Goal: Contribute content: Contribute content

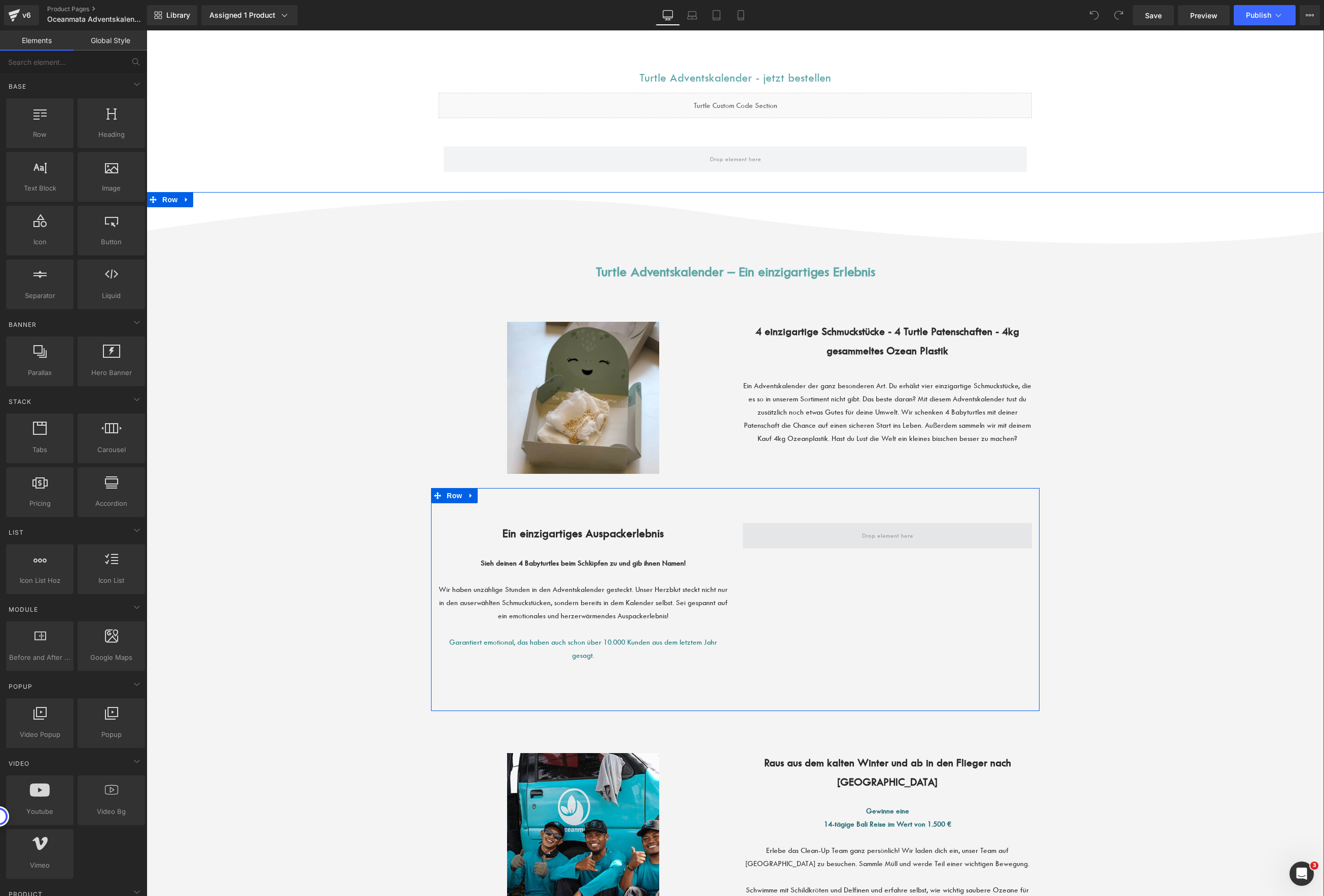
scroll to position [319, 0]
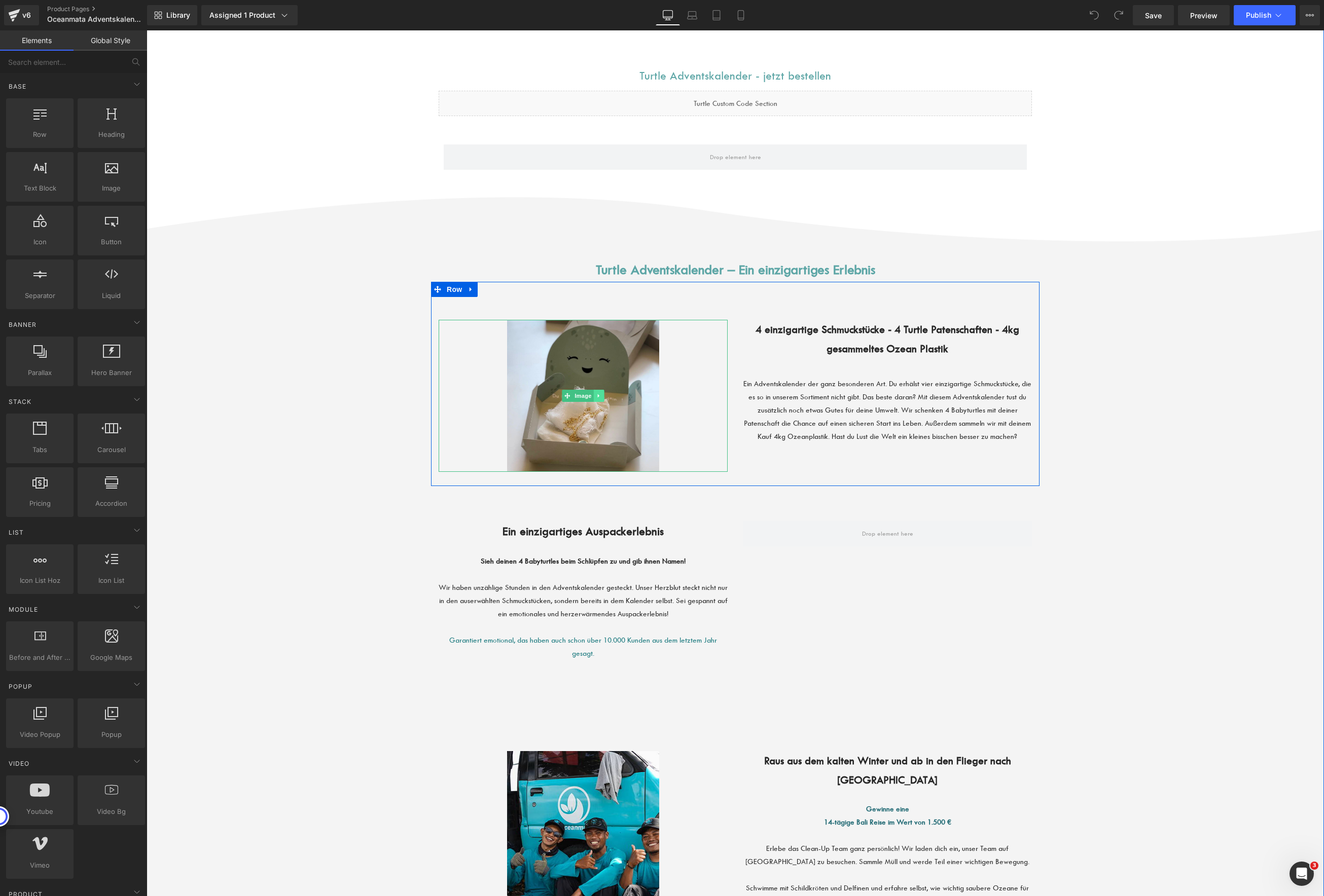
click at [598, 395] on icon at bounding box center [599, 395] width 2 height 4
click at [593, 399] on link at bounding box center [593, 396] width 11 height 12
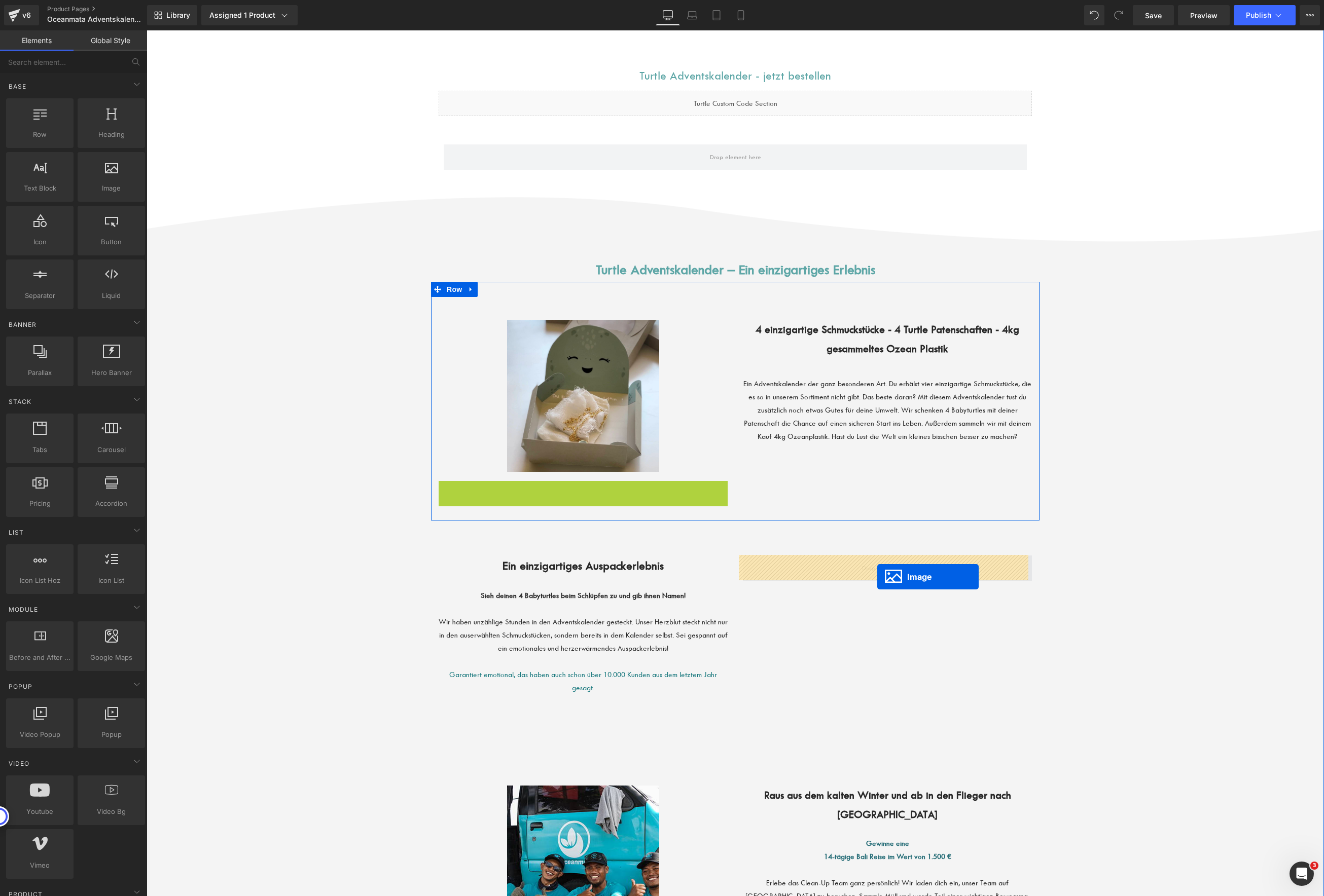
drag, startPoint x: 558, startPoint y: 556, endPoint x: 877, endPoint y: 576, distance: 319.6
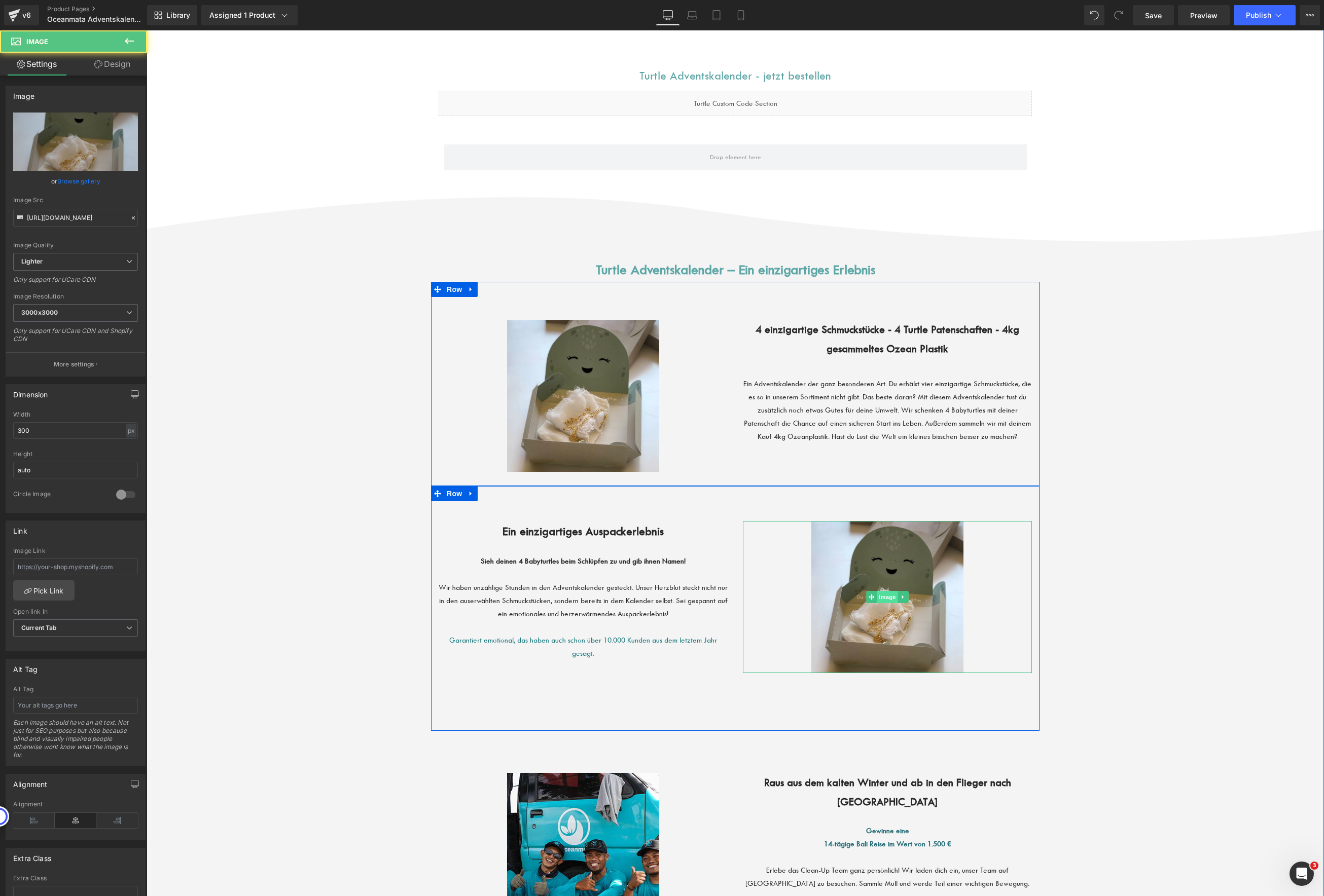
click at [884, 593] on span "Image" at bounding box center [888, 597] width 22 height 12
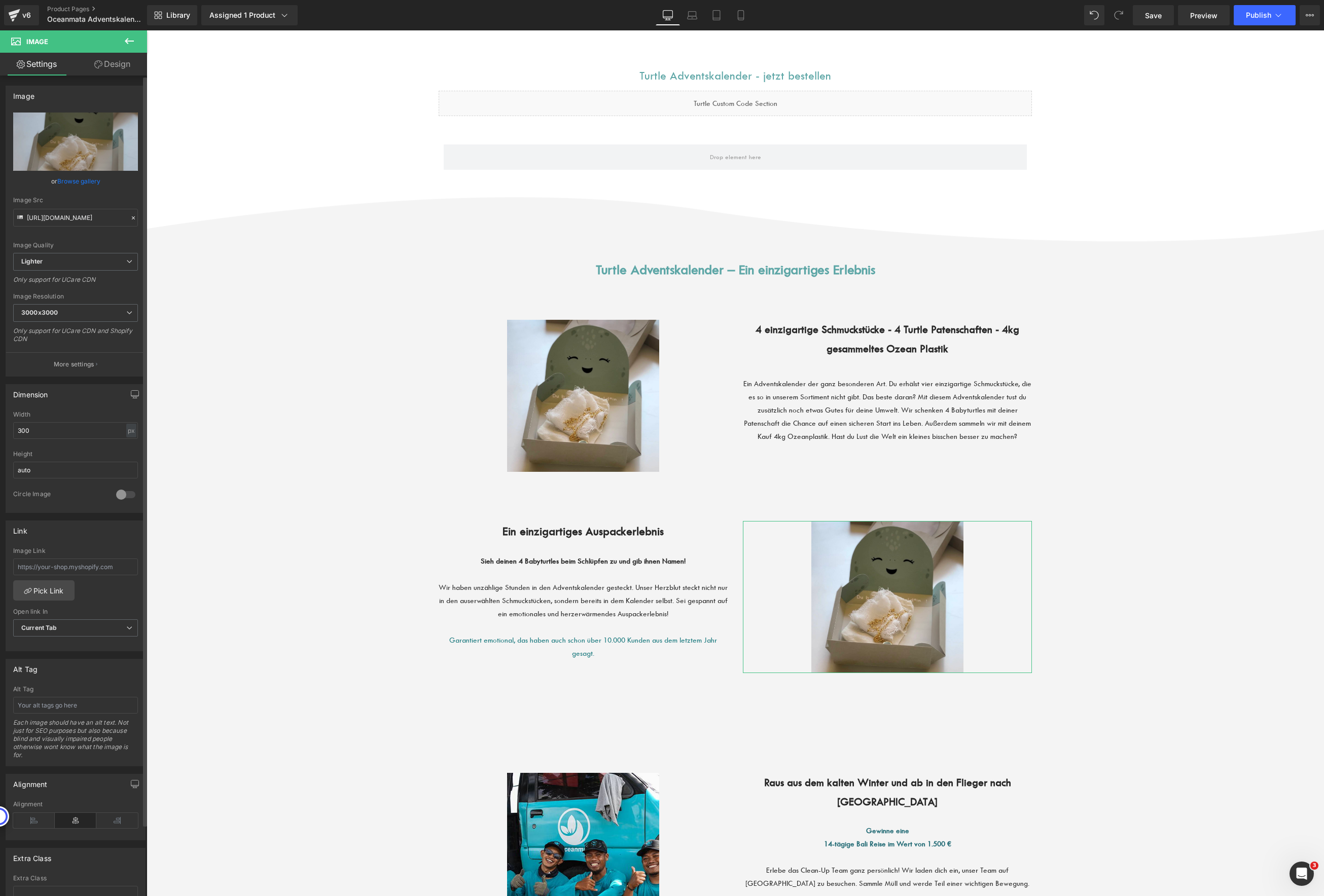
click at [76, 181] on link "Browse gallery" at bounding box center [79, 181] width 43 height 18
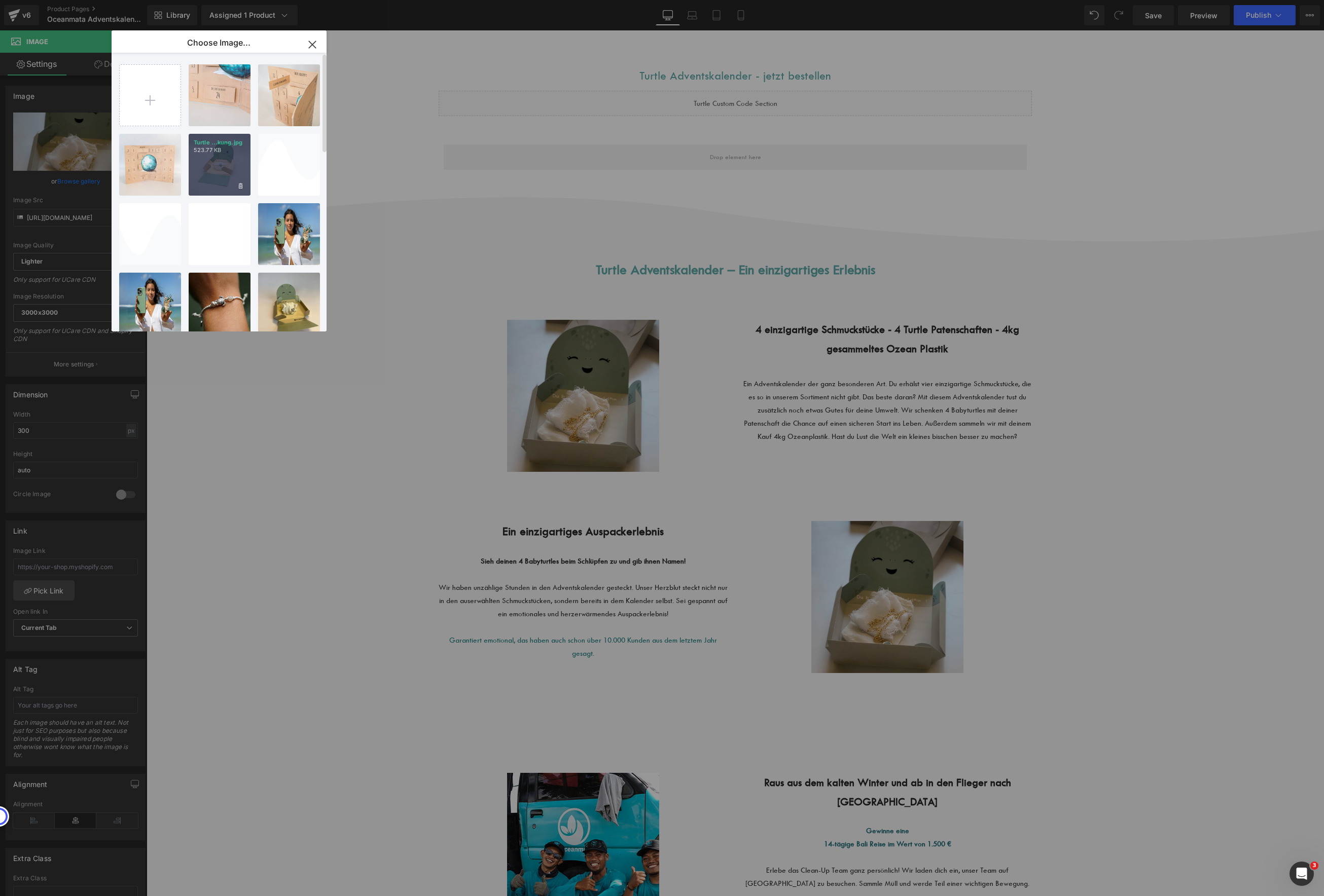
type input "[URL][DOMAIN_NAME]"
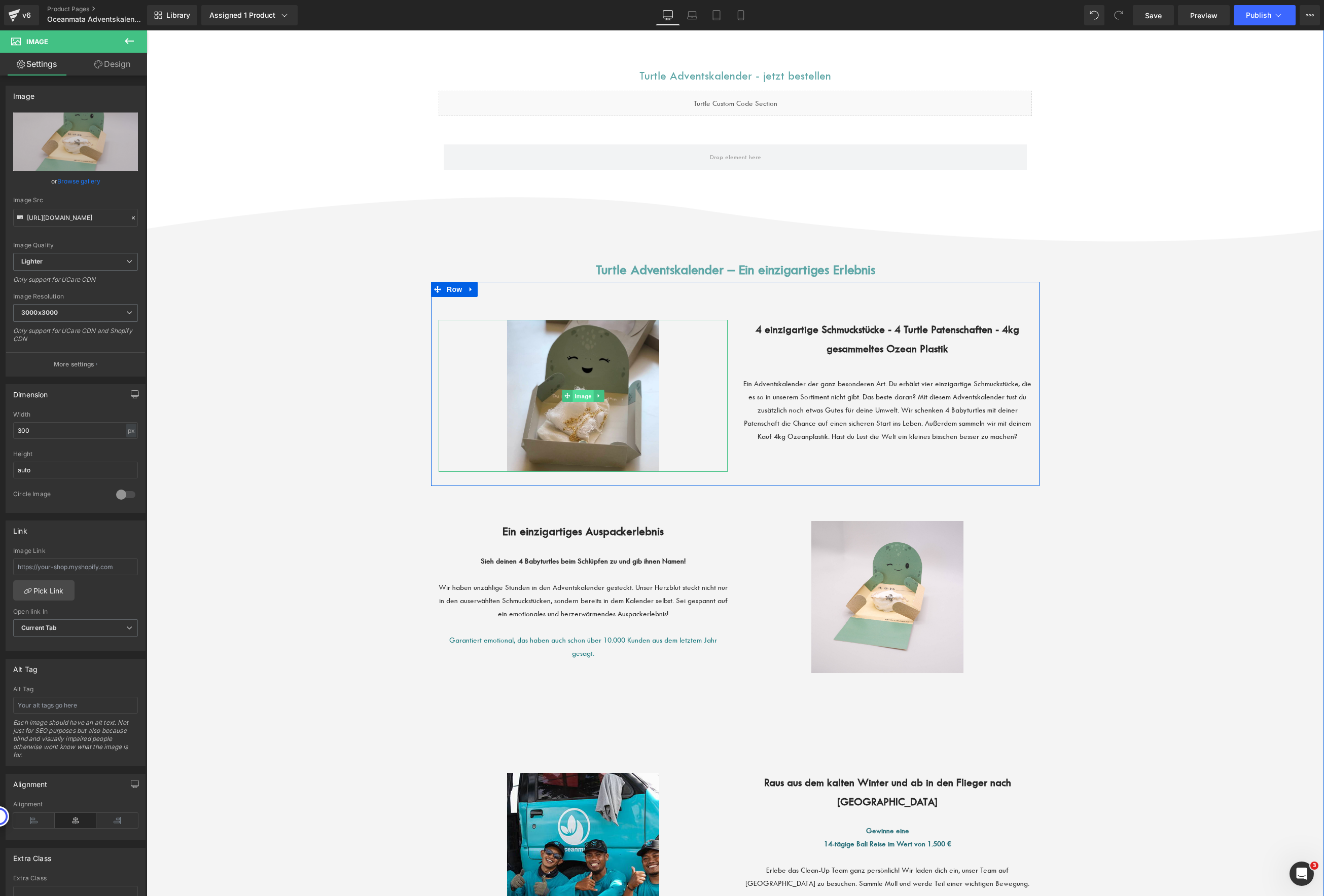
click at [572, 398] on span "Image" at bounding box center [583, 396] width 22 height 12
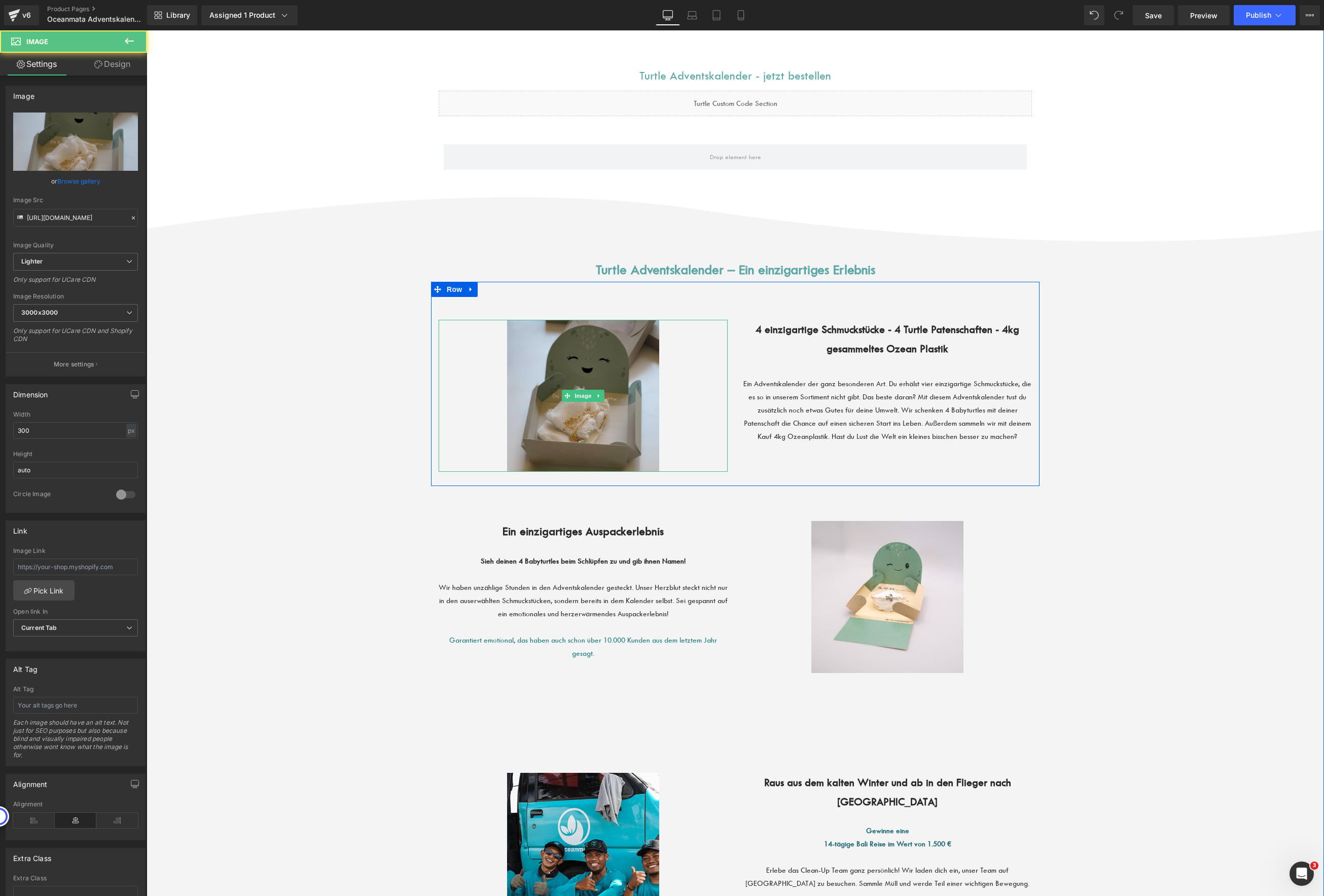
click at [565, 421] on img at bounding box center [582, 395] width 152 height 152
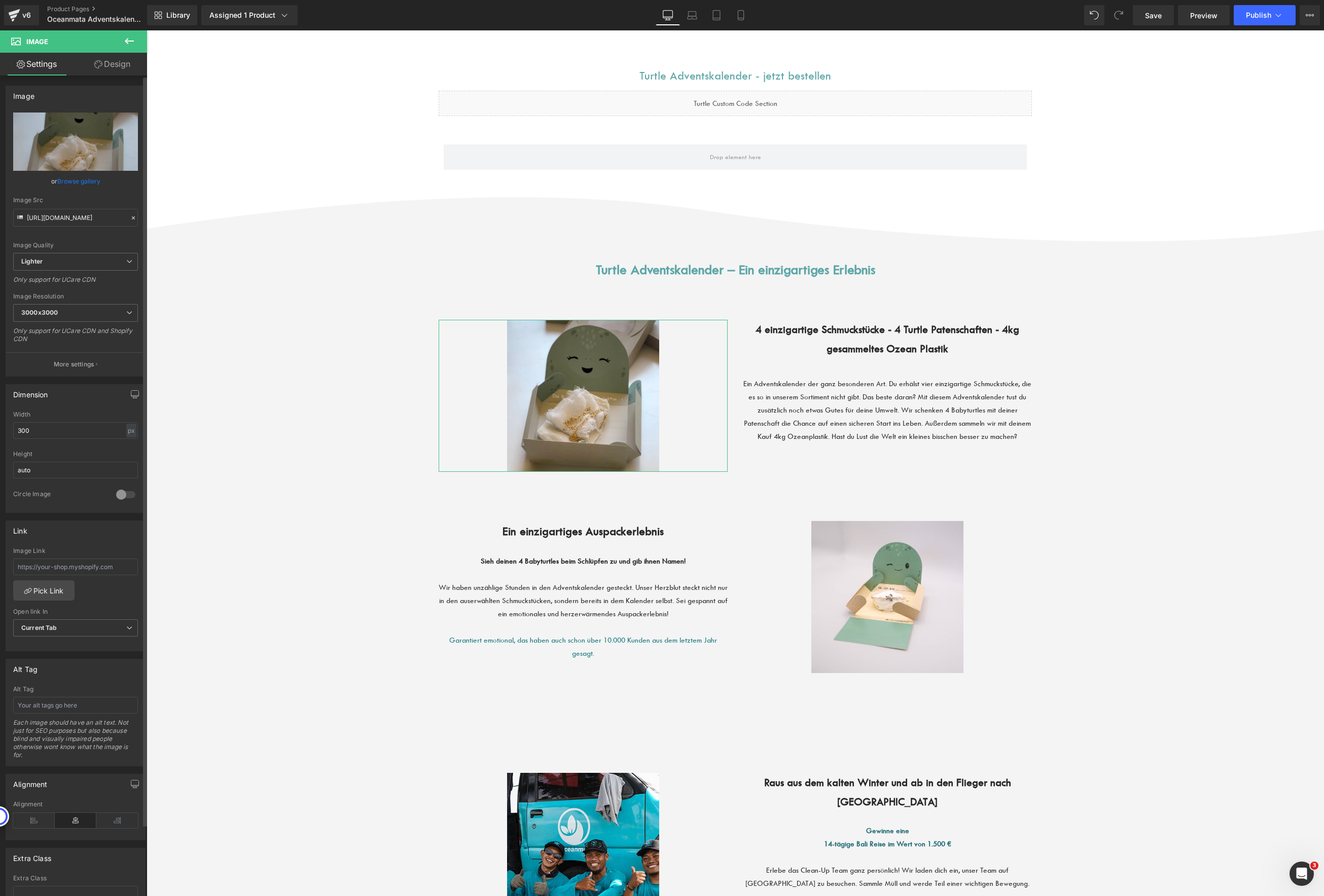
click at [80, 184] on link "Browse gallery" at bounding box center [79, 181] width 43 height 18
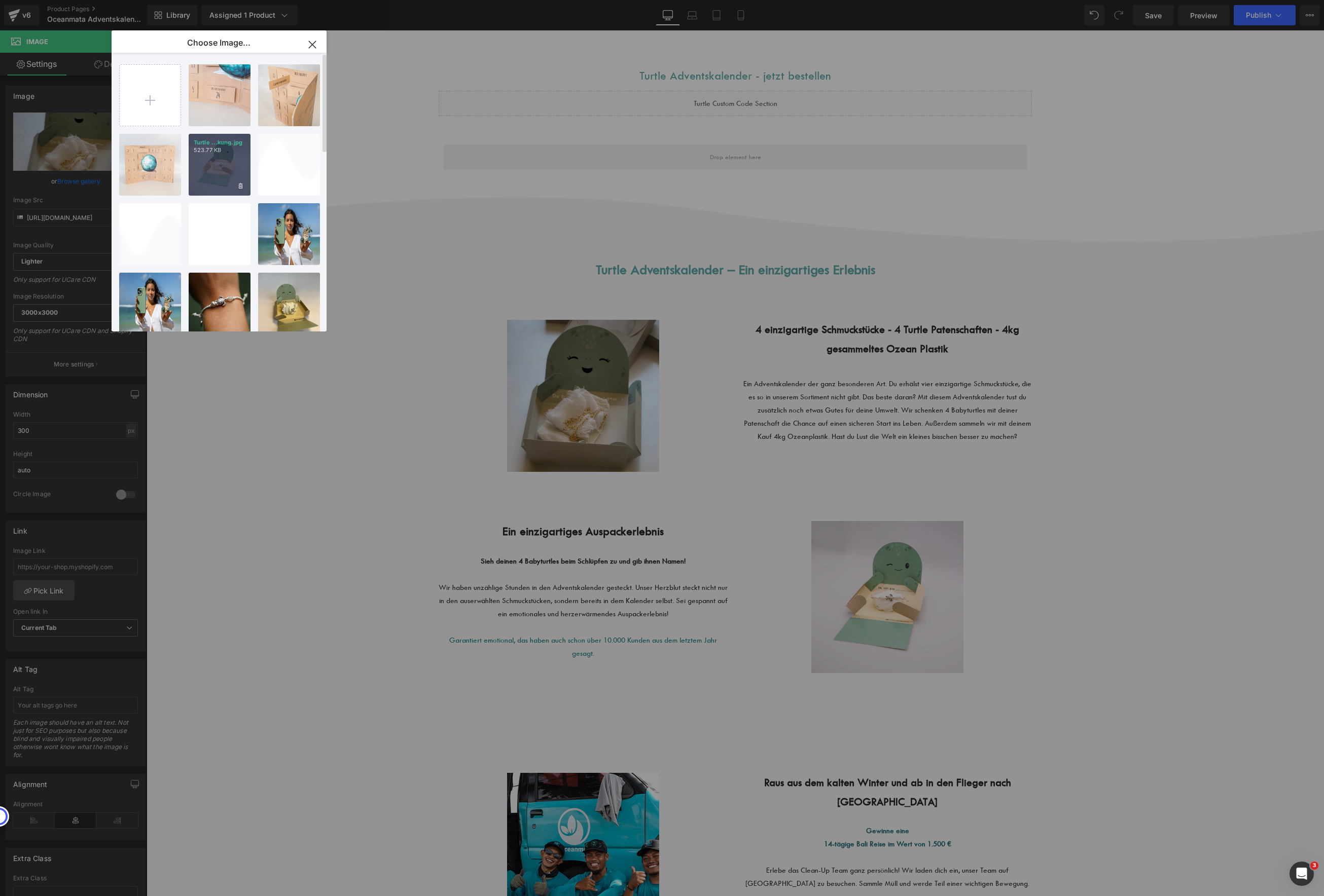
type input "[URL][DOMAIN_NAME]"
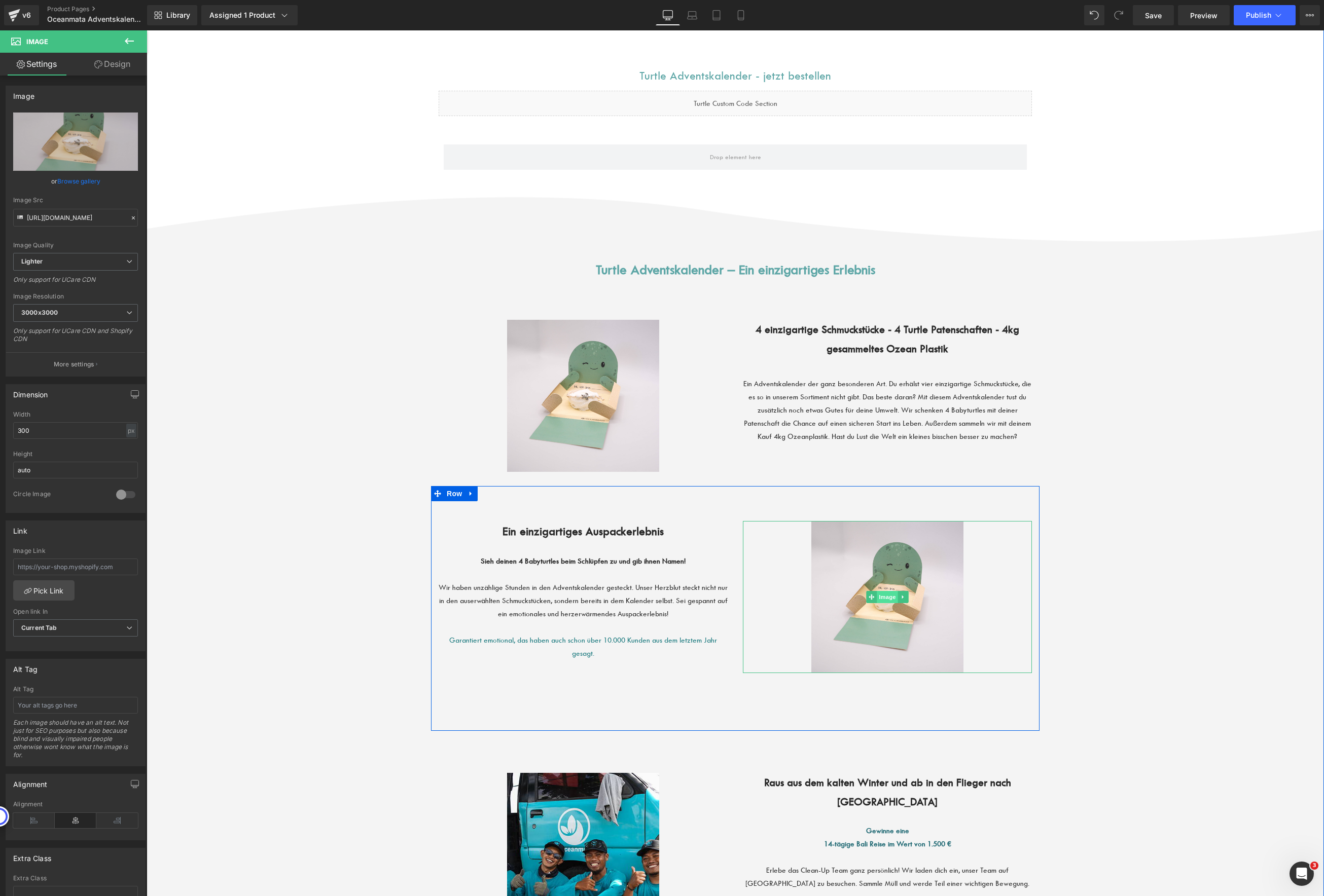
click at [884, 595] on span "Image" at bounding box center [888, 597] width 22 height 12
click at [78, 185] on link "Browse gallery" at bounding box center [79, 181] width 43 height 18
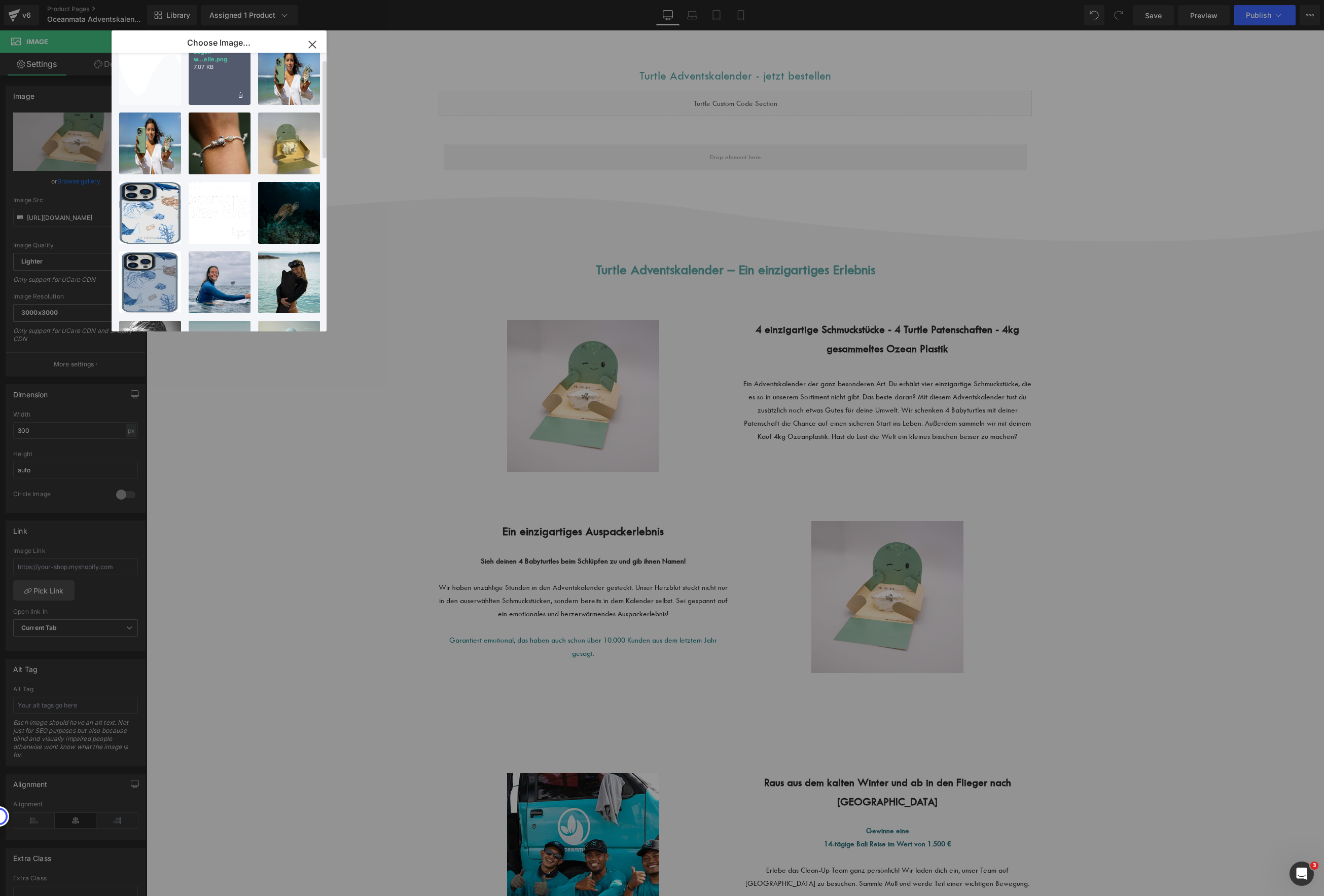
scroll to position [0, 0]
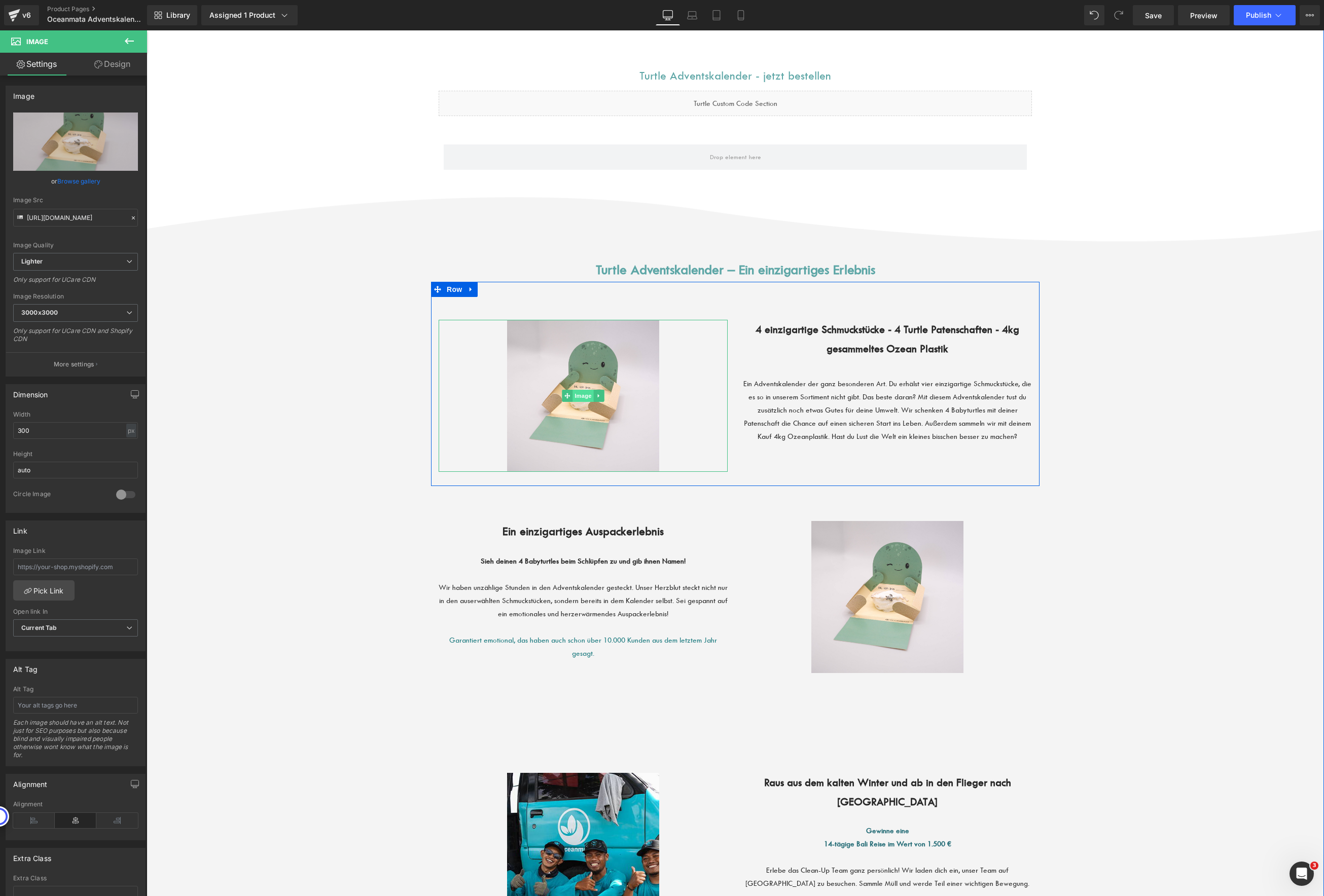
click at [579, 396] on span "Image" at bounding box center [583, 396] width 22 height 12
click at [77, 178] on link "Browse gallery" at bounding box center [79, 181] width 43 height 18
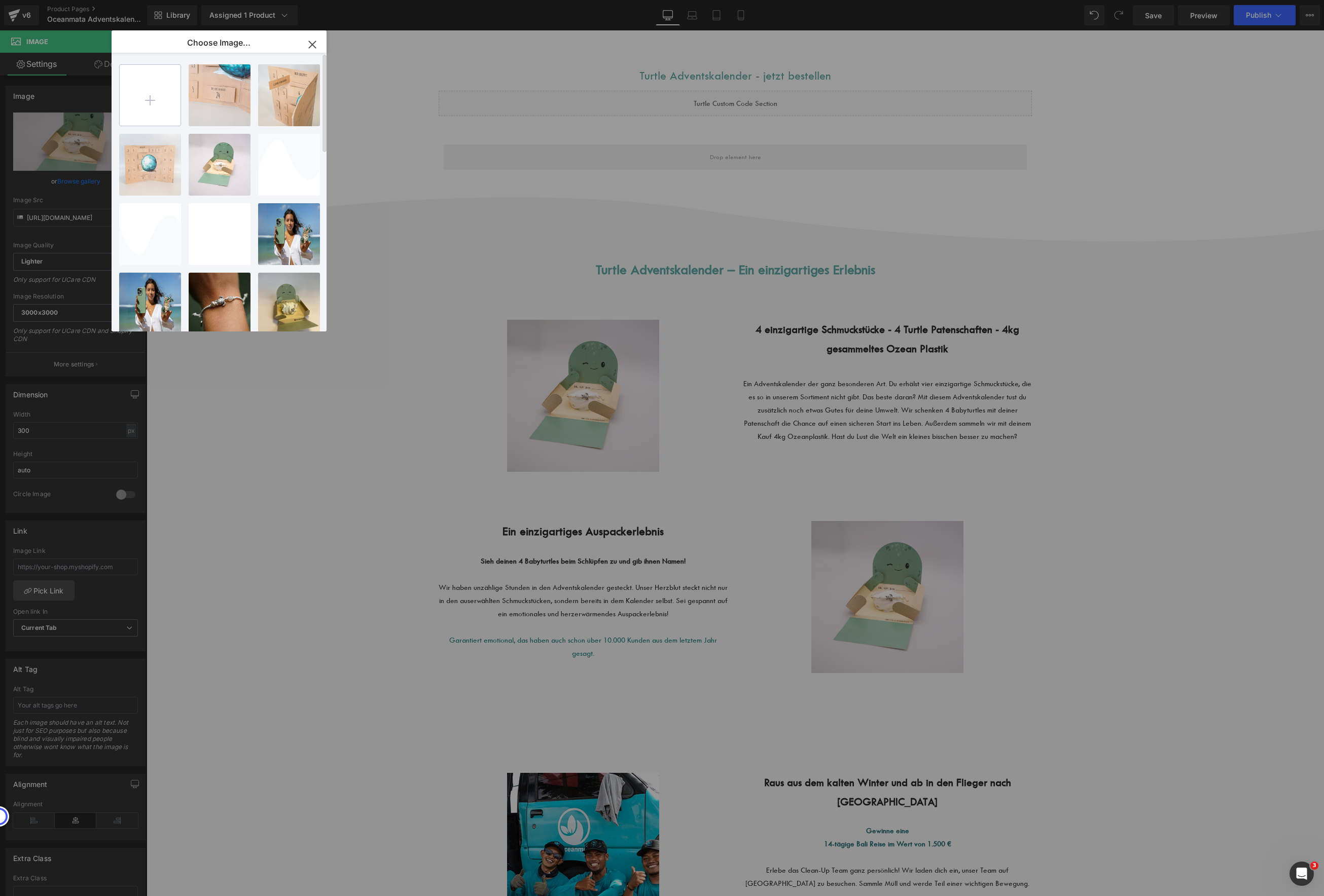
type input "C:\fakepath\gempages_468402759050200054-bcf3c4b3-270c-4ec8-b142-548d8ef195f5.jpg"
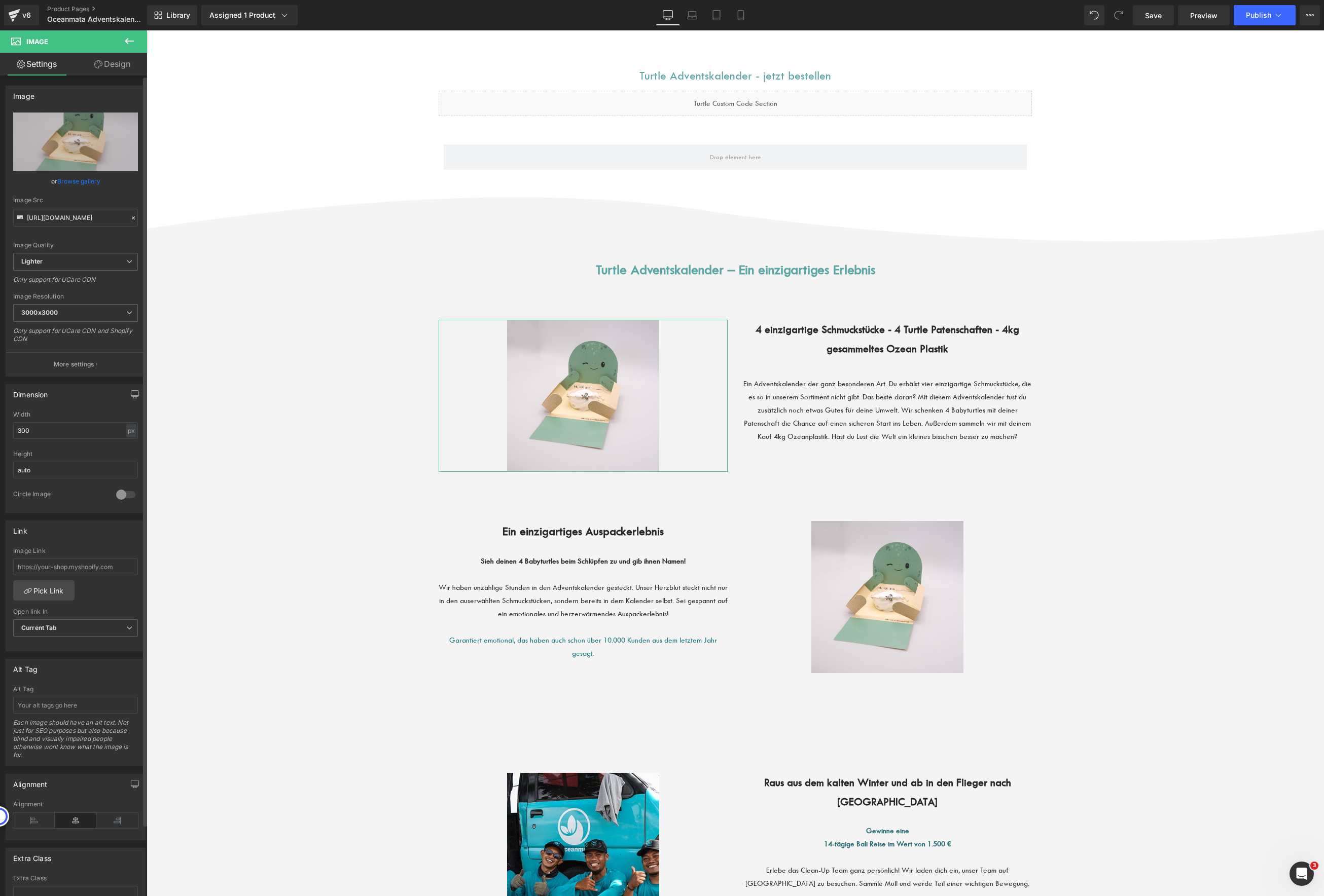
click at [80, 181] on link "Browse gallery" at bounding box center [79, 181] width 43 height 18
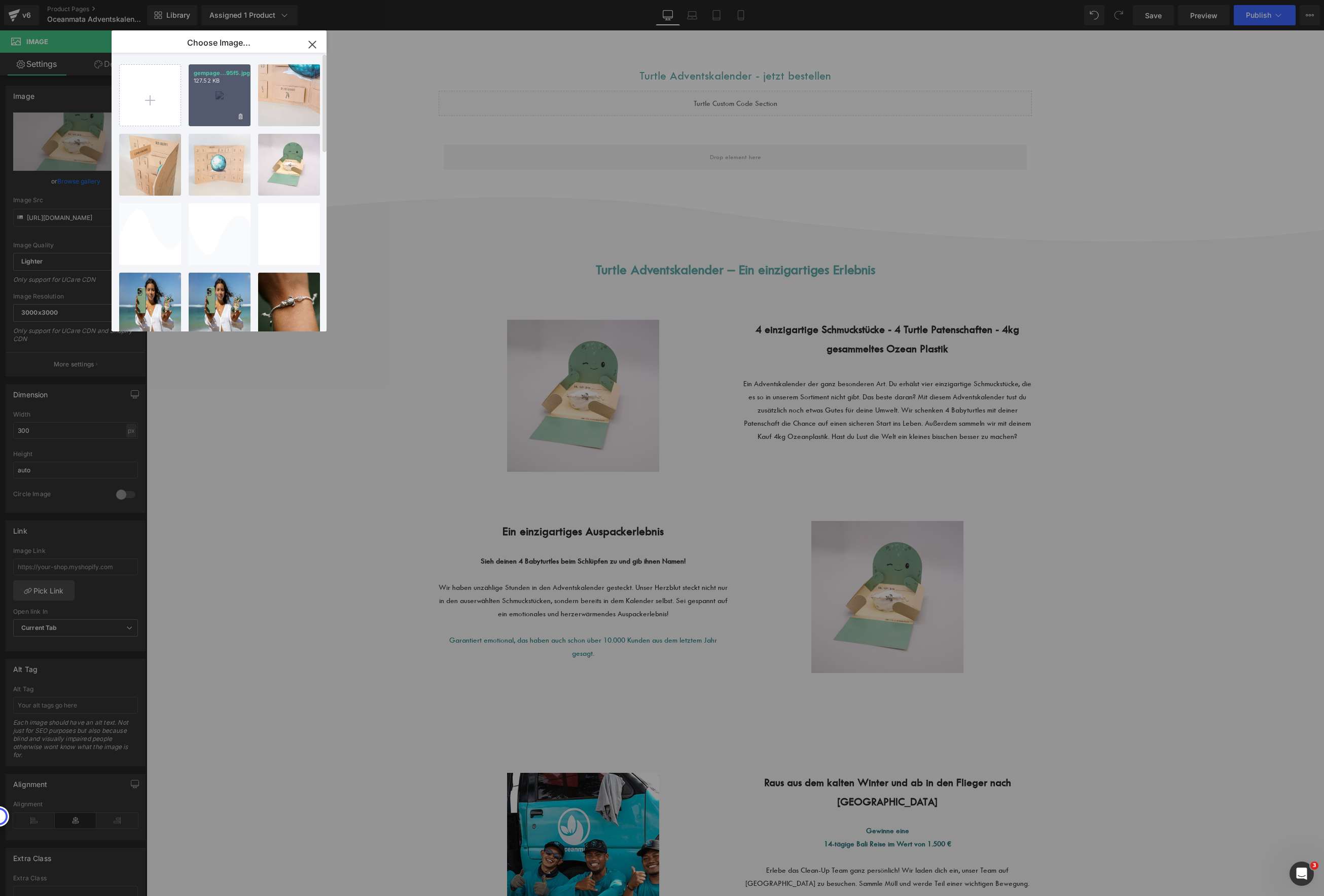
type input "[URL][DOMAIN_NAME]"
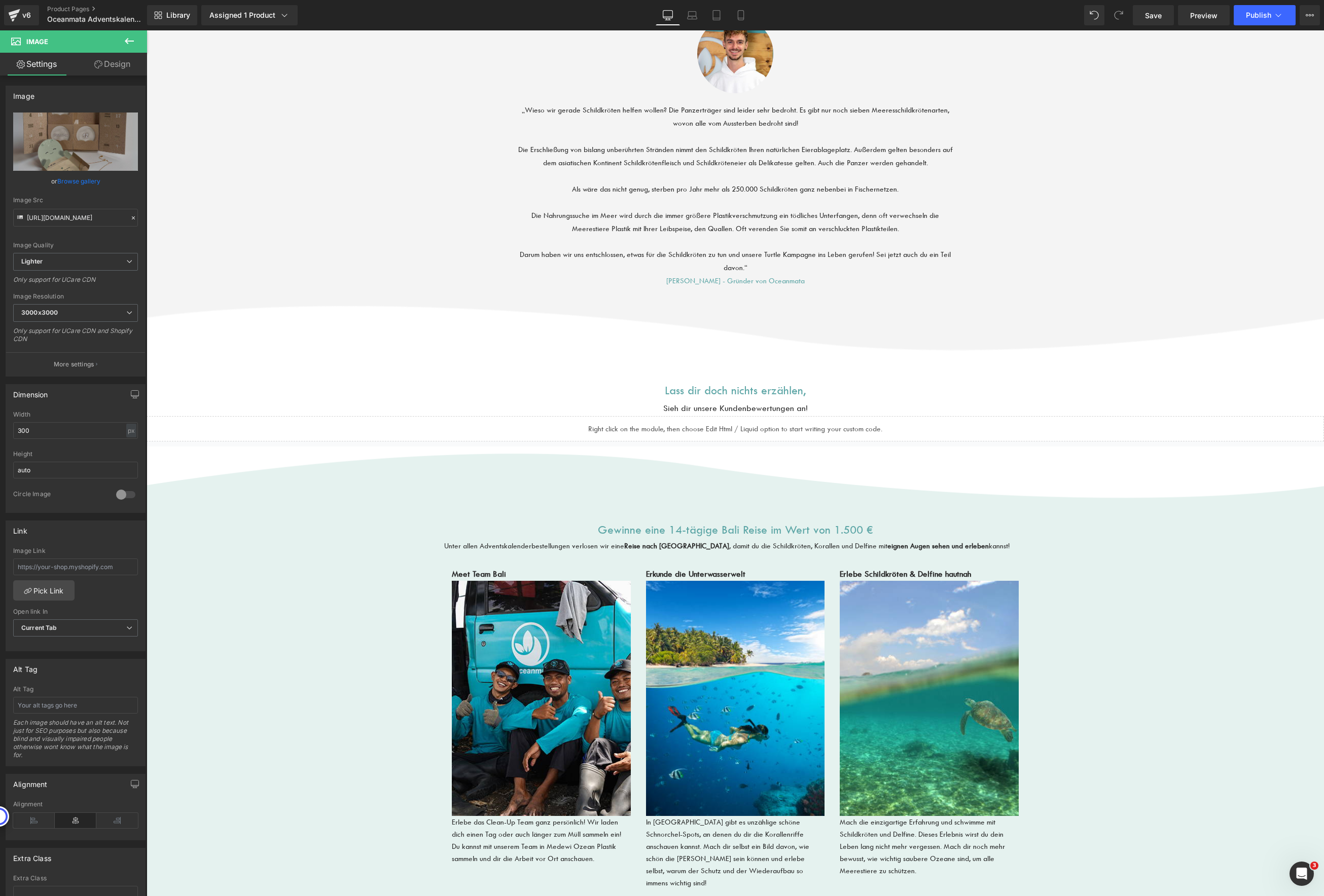
scroll to position [1711, 0]
